Goal: Task Accomplishment & Management: Complete application form

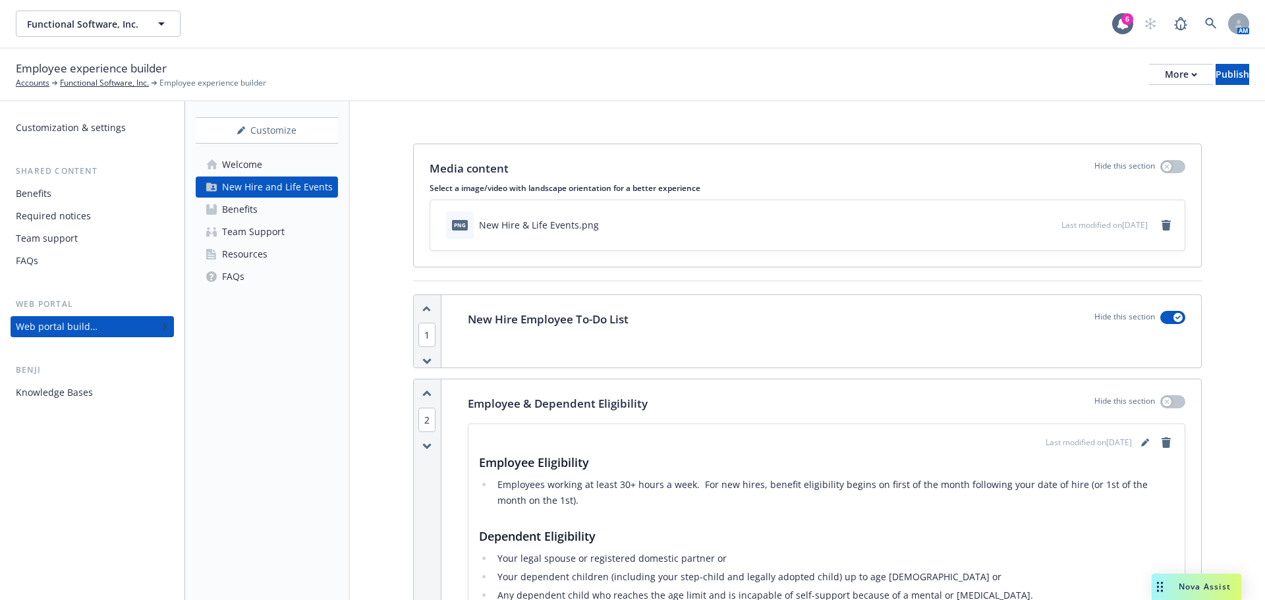
scroll to position [856, 0]
